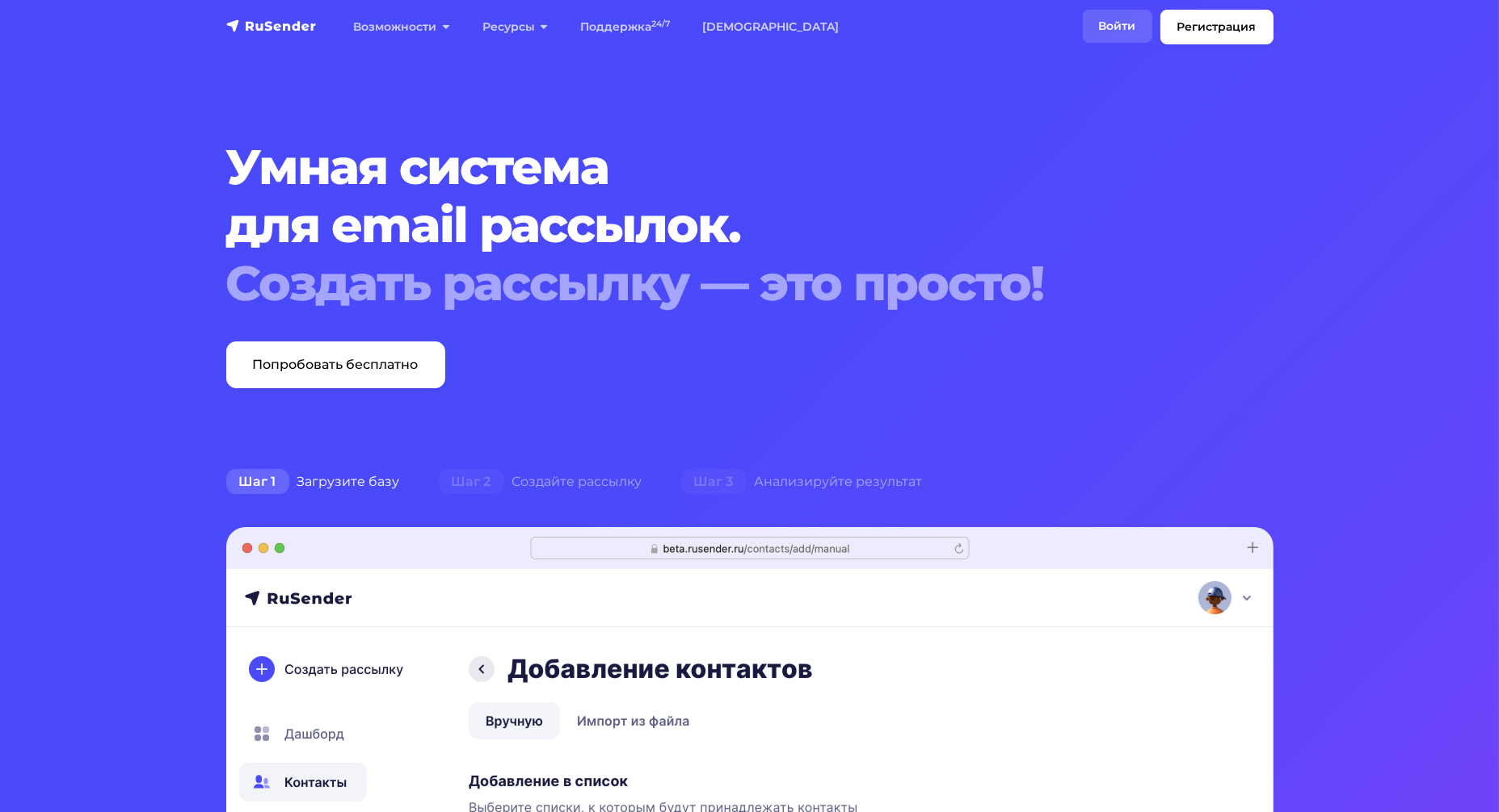
click at [1109, 23] on link "Войти" at bounding box center [1117, 26] width 69 height 33
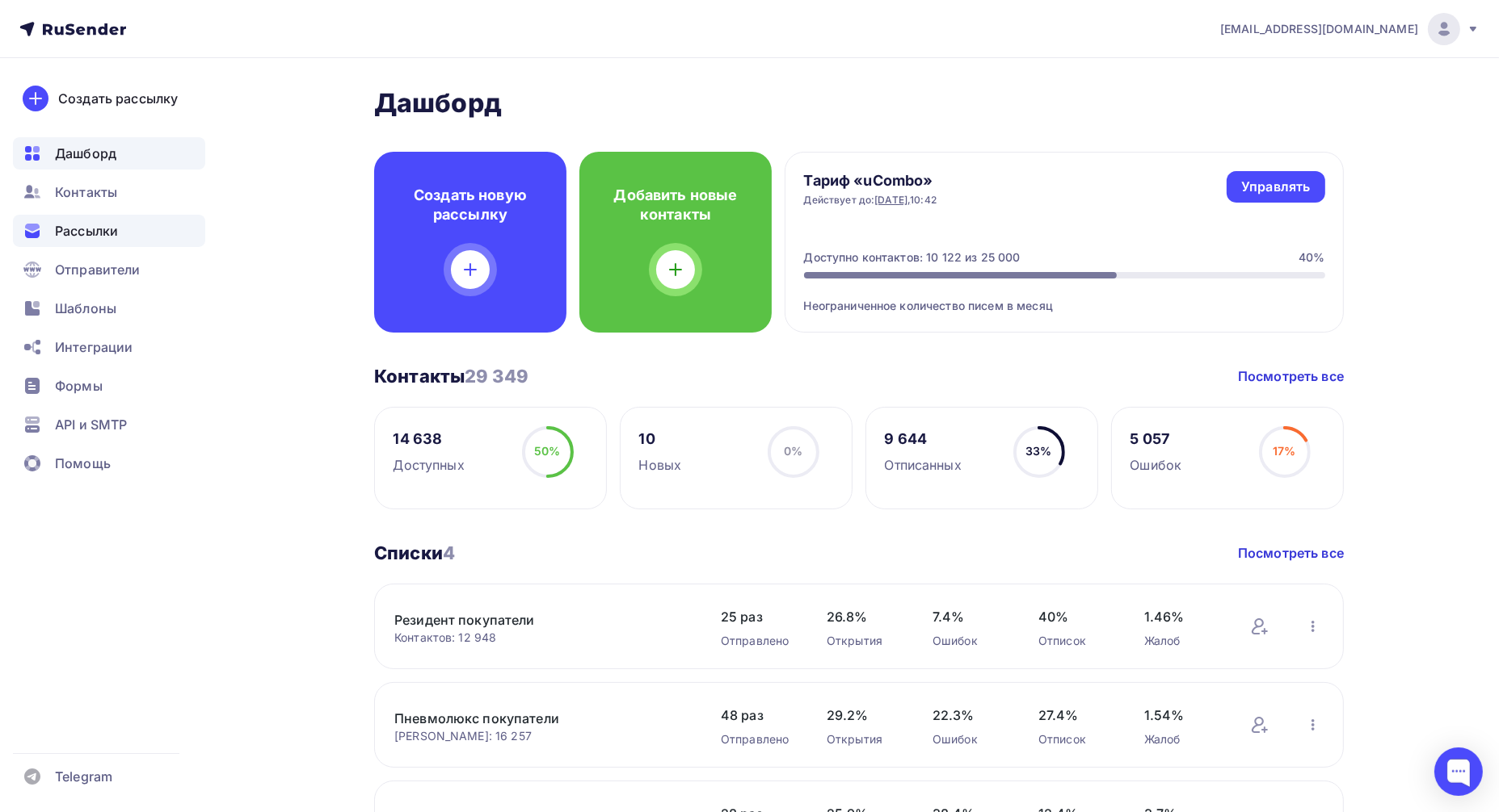
click at [86, 233] on span "Рассылки" at bounding box center [86, 231] width 63 height 20
